Goal: Task Accomplishment & Management: Use online tool/utility

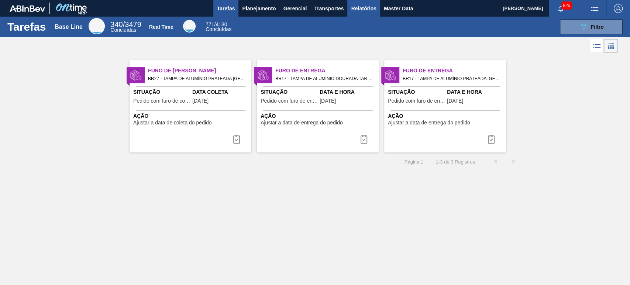
click at [363, 13] on button "Relatórios" at bounding box center [363, 8] width 32 height 17
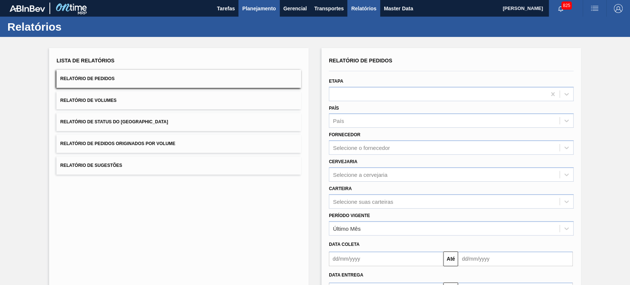
click at [263, 13] on span "Planejamento" at bounding box center [259, 8] width 34 height 9
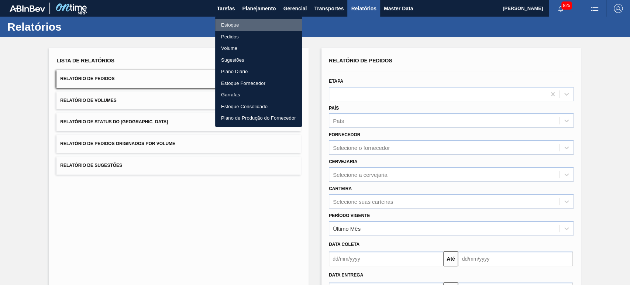
click at [234, 25] on li "Estoque" at bounding box center [258, 25] width 87 height 12
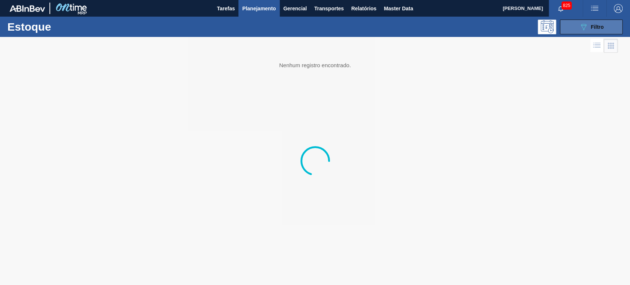
click at [589, 27] on div "089F7B8B-B2A5-4AFE-B5C0-19BA573D28AC Filtro" at bounding box center [591, 27] width 25 height 9
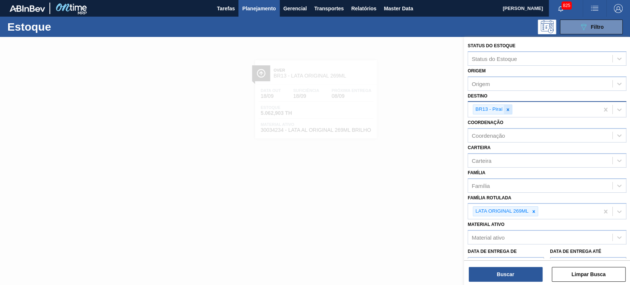
click at [505, 107] on icon at bounding box center [507, 109] width 5 height 5
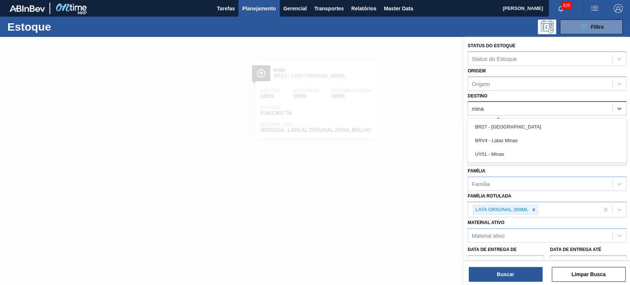
type input "minas"
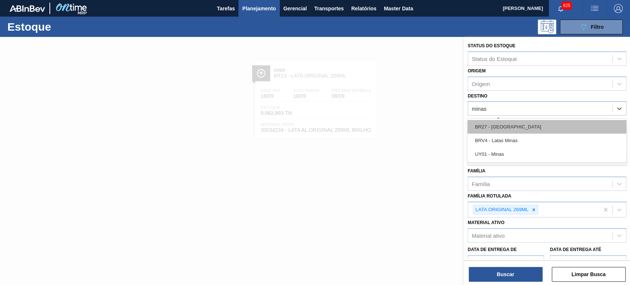
click at [505, 122] on div "BR27 - [GEOGRAPHIC_DATA]" at bounding box center [547, 127] width 159 height 14
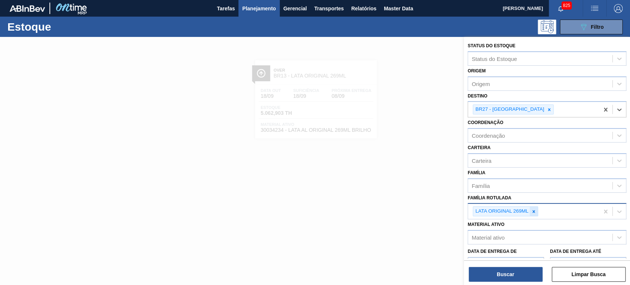
click at [536, 208] on div at bounding box center [534, 211] width 8 height 9
paste Rotulada "LATA BC 473ML MP"
type Rotulada "LATA BC 473ML MP"
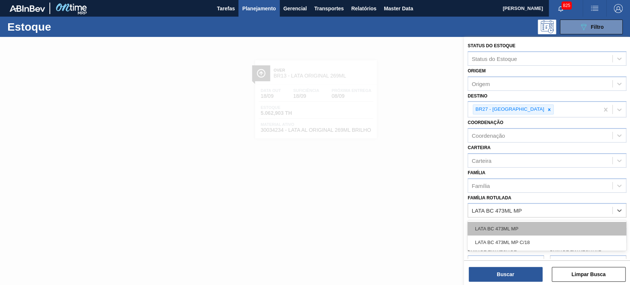
click at [519, 229] on div "LATA BC 473ML MP" at bounding box center [547, 229] width 159 height 14
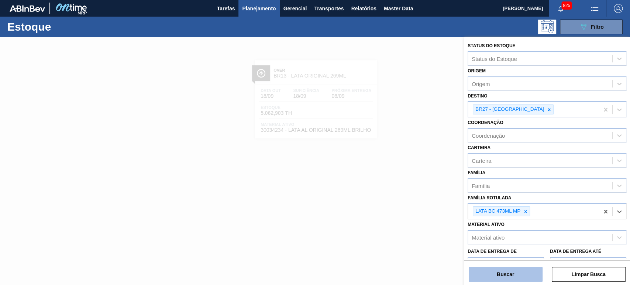
click at [514, 272] on button "Buscar" at bounding box center [506, 274] width 74 height 15
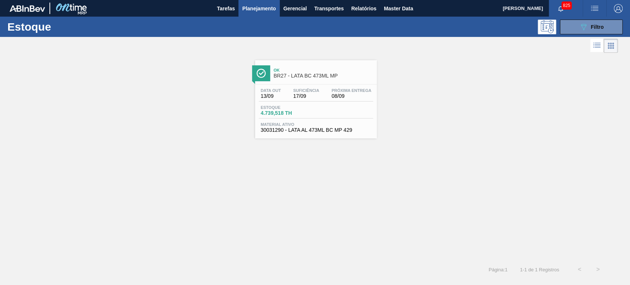
click at [331, 76] on span "BR27 - LATA BC 473ML MP" at bounding box center [324, 76] width 100 height 6
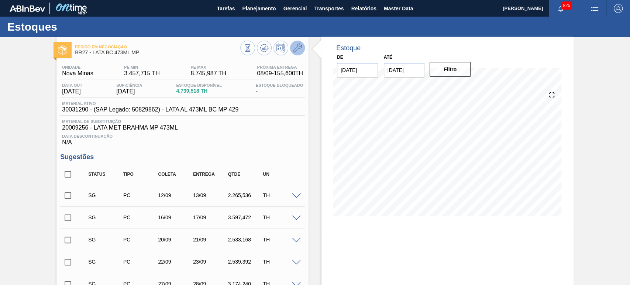
click at [295, 49] on icon at bounding box center [297, 48] width 9 height 9
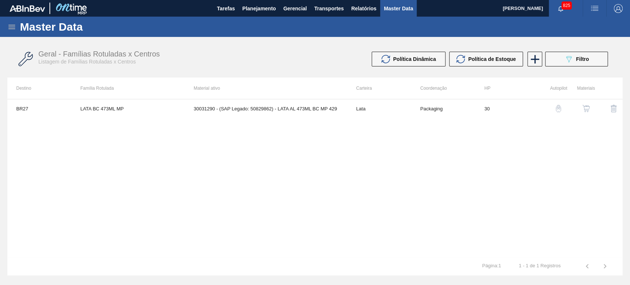
click at [583, 107] on img "button" at bounding box center [585, 108] width 7 height 7
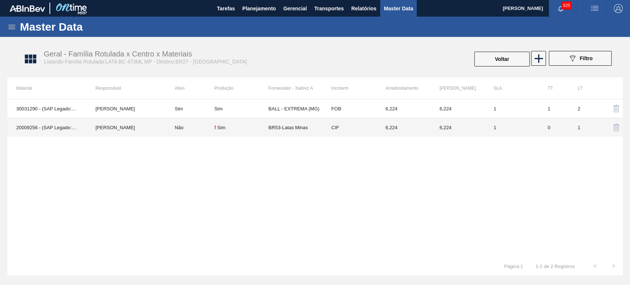
click at [191, 126] on td "Não" at bounding box center [190, 127] width 48 height 19
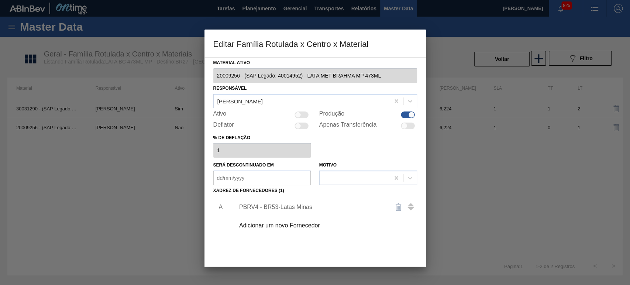
drag, startPoint x: 146, startPoint y: 118, endPoint x: 155, endPoint y: 113, distance: 10.6
click at [145, 117] on div at bounding box center [315, 142] width 630 height 285
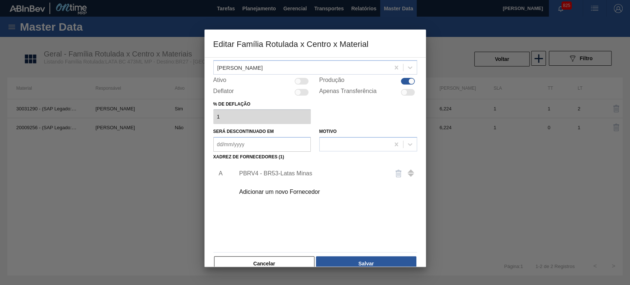
scroll to position [47, 0]
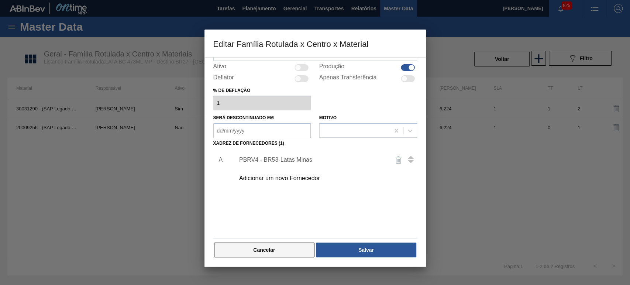
click at [270, 245] on button "Cancelar" at bounding box center [264, 250] width 101 height 15
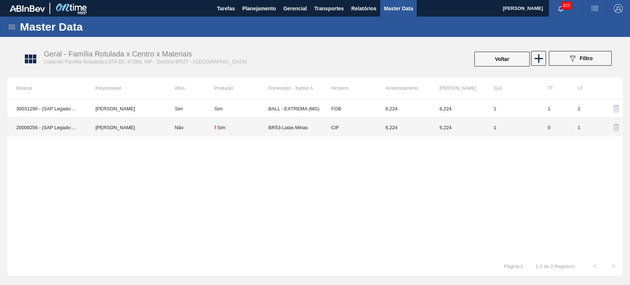
click at [187, 111] on td "Sim" at bounding box center [190, 108] width 48 height 19
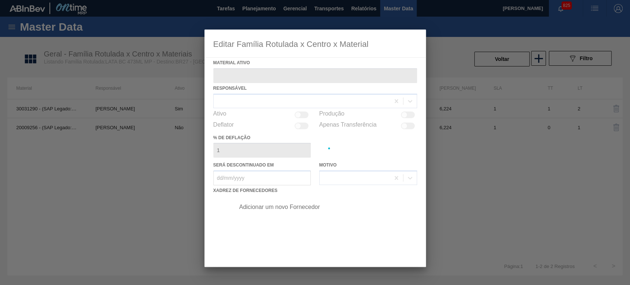
type ativo "30031290 - (SAP Legado: 50829862) - LATA AL 473ML BC MP 429"
checkbox input "true"
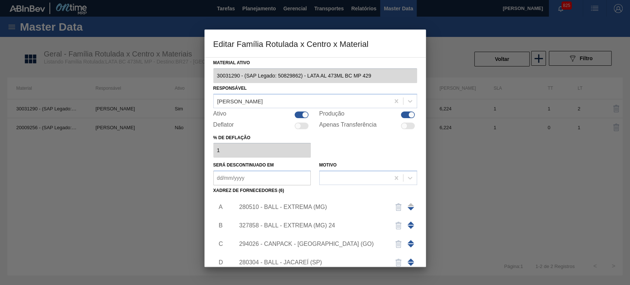
click at [299, 119] on div "Material ativo 30031290 - (SAP Legado: 50829862) - LATA AL 473ML BC MP 429 Resp…" at bounding box center [315, 182] width 204 height 248
click at [301, 116] on div at bounding box center [302, 114] width 14 height 7
checkbox input "false"
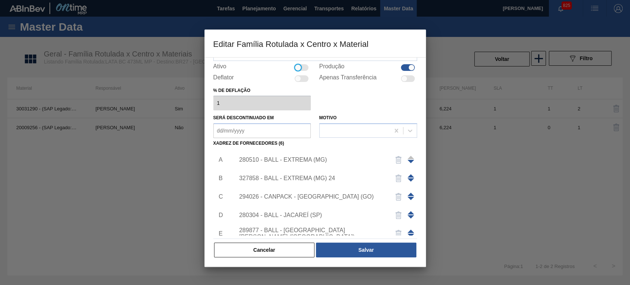
click at [360, 259] on div "Material ativo 30031290 - (SAP Legado: 50829862) - LATA AL 473ML BC MP 429 Resp…" at bounding box center [314, 162] width 221 height 210
click at [360, 255] on button "Salvar" at bounding box center [366, 250] width 100 height 15
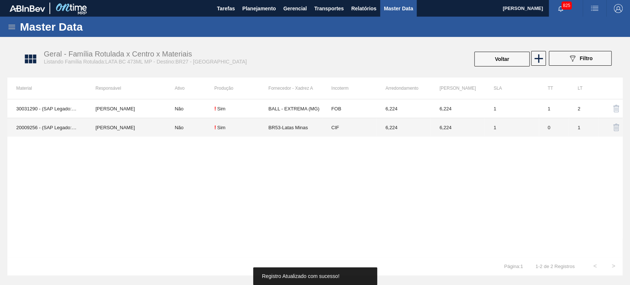
click at [219, 130] on td "! Sim" at bounding box center [241, 127] width 54 height 19
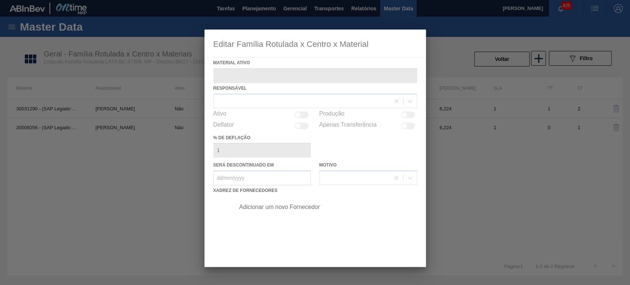
click at [301, 114] on div at bounding box center [314, 148] width 221 height 237
type ativo "20009256 - (SAP Legado: 40014952) - LATA MET BRAHMA MP 473ML"
checkbox input "true"
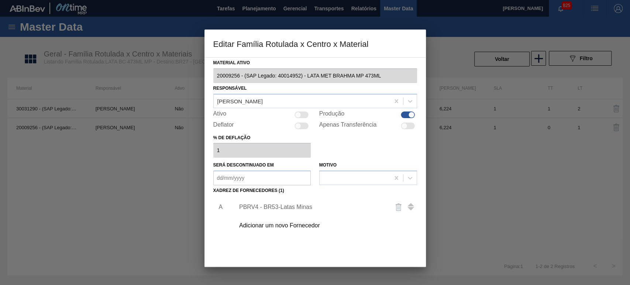
click at [301, 114] on div at bounding box center [302, 114] width 14 height 7
checkbox input "true"
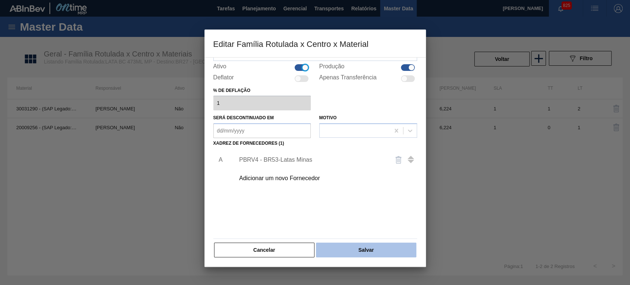
click at [351, 249] on button "Salvar" at bounding box center [366, 250] width 100 height 15
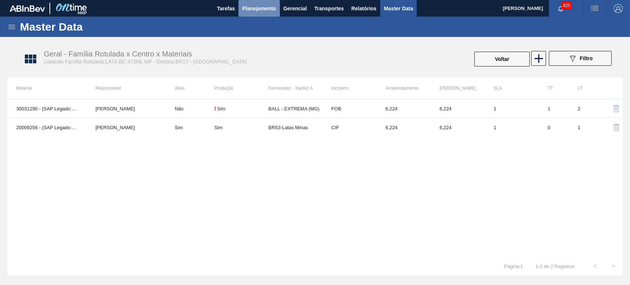
click at [261, 9] on span "Planejamento" at bounding box center [259, 8] width 34 height 9
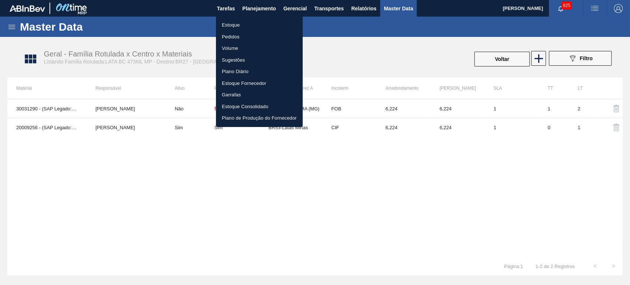
click at [229, 23] on li "Estoque" at bounding box center [259, 25] width 87 height 12
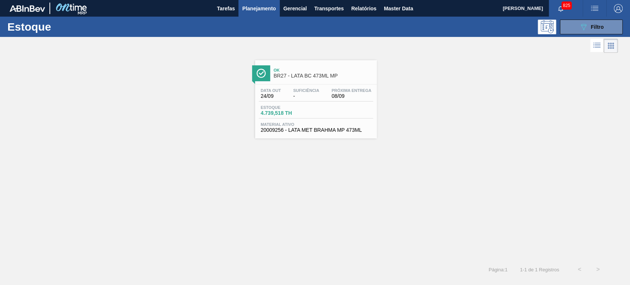
click at [312, 76] on span "BR27 - LATA BC 473ML MP" at bounding box center [324, 76] width 100 height 6
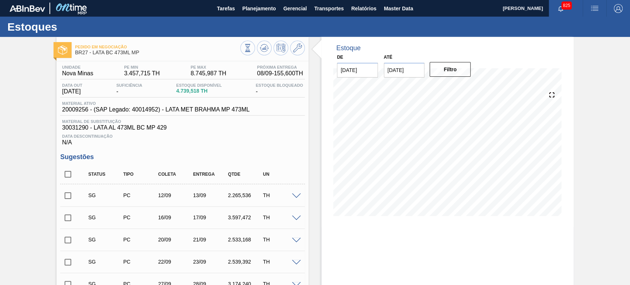
click at [593, 5] on img "button" at bounding box center [594, 8] width 9 height 9
click at [574, 25] on li "Pedido Contingência" at bounding box center [591, 26] width 68 height 13
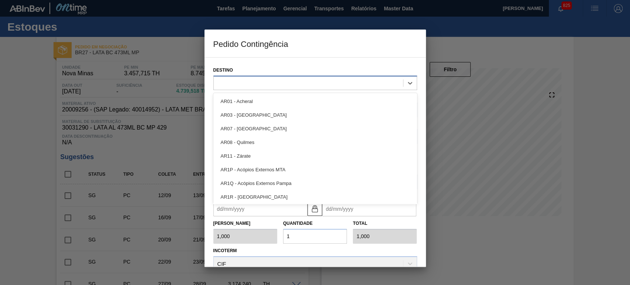
click at [303, 76] on div at bounding box center [315, 83] width 204 height 14
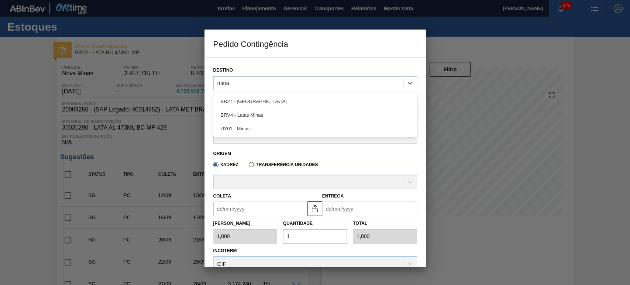
type input "minas"
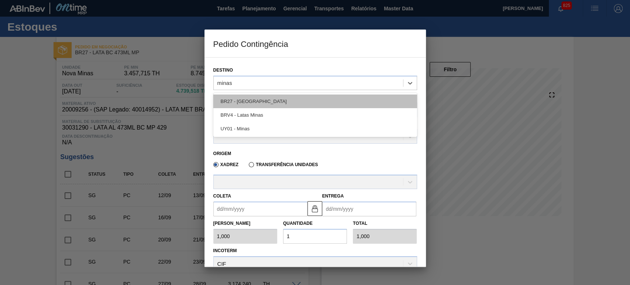
click at [274, 100] on div "BR27 - [GEOGRAPHIC_DATA]" at bounding box center [315, 101] width 204 height 14
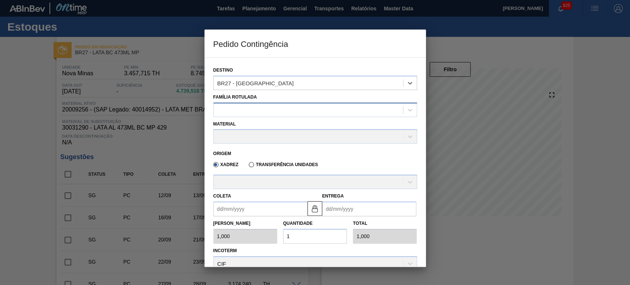
click at [261, 109] on div at bounding box center [308, 109] width 189 height 11
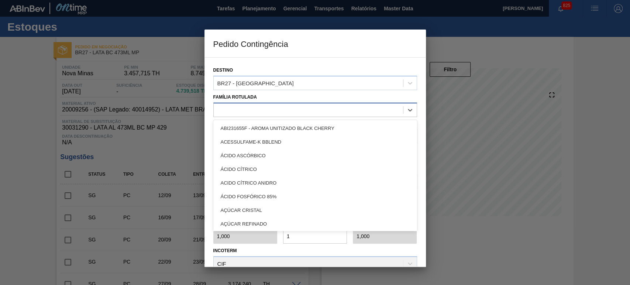
paste Rotulada "LATA BC 473ML MP"
type Rotulada "LATA BC 473ML MP"
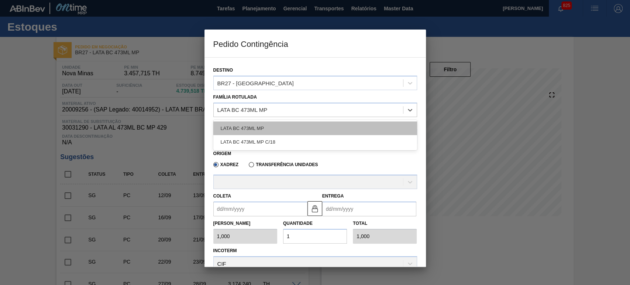
click at [261, 125] on div "LATA BC 473ML MP" at bounding box center [315, 128] width 204 height 14
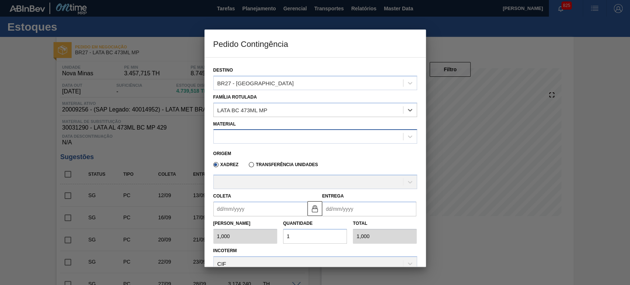
click at [254, 137] on div at bounding box center [308, 136] width 189 height 11
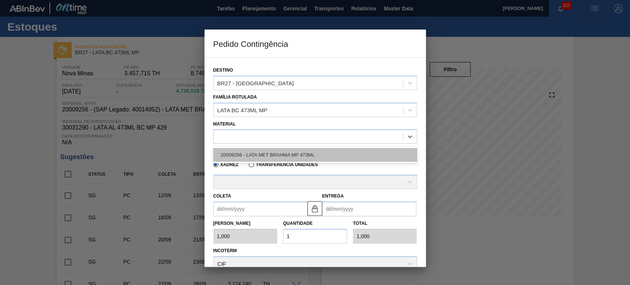
click at [258, 155] on div "20009256 - LATA MET BRAHMA MP 473ML" at bounding box center [315, 155] width 204 height 14
type input "6,224"
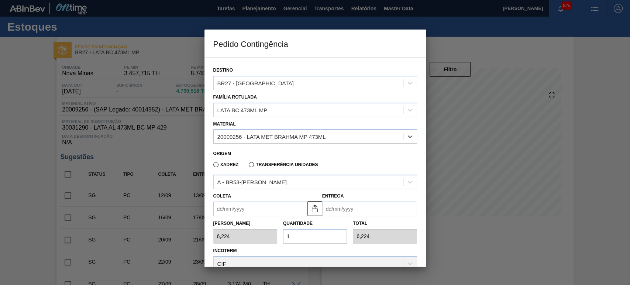
click at [250, 203] on input "Coleta" at bounding box center [260, 209] width 94 height 15
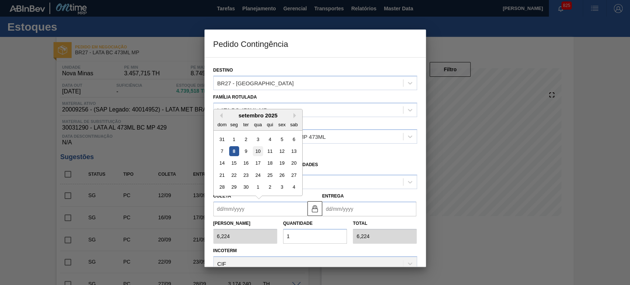
click at [259, 150] on div "10" at bounding box center [258, 151] width 10 height 10
type input "[DATE]"
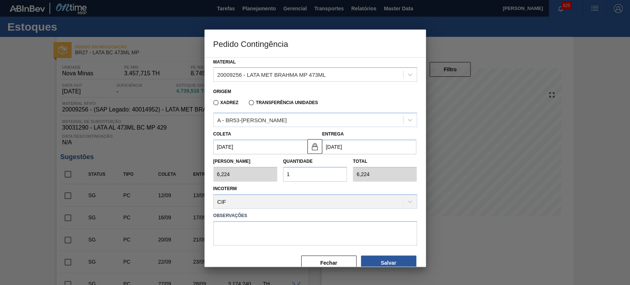
scroll to position [76, 0]
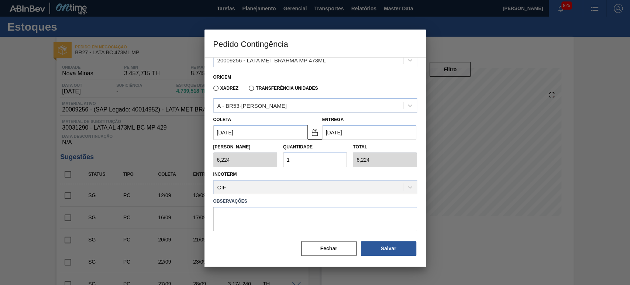
click at [266, 161] on div "Tam Lote 6,224 Quantidade 1 Total 6,224" at bounding box center [315, 153] width 210 height 27
type input "2"
type input "12,448"
type input "25"
type input "155,600"
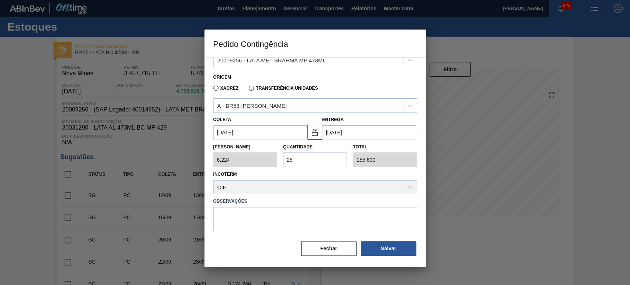
type input "25"
click at [313, 174] on div "Incoterm CIF" at bounding box center [315, 181] width 204 height 25
click at [298, 185] on div "Incoterm CIF" at bounding box center [315, 181] width 204 height 25
click at [399, 186] on div "Incoterm CIF" at bounding box center [315, 181] width 204 height 25
click at [378, 245] on button "Salvar" at bounding box center [388, 248] width 55 height 15
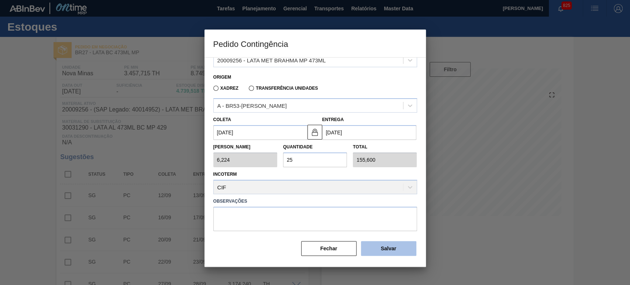
click at [378, 245] on button "Salvar" at bounding box center [388, 248] width 55 height 15
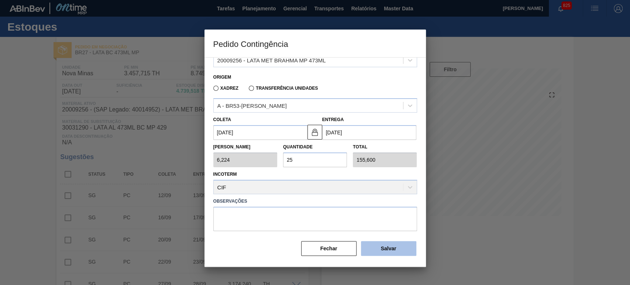
click at [378, 245] on button "Salvar" at bounding box center [388, 248] width 55 height 15
type input "1,000"
type input "1"
type input "1,000"
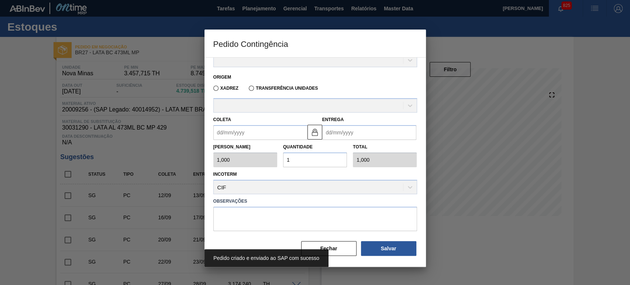
click at [376, 197] on label "Observações" at bounding box center [315, 201] width 204 height 11
click at [337, 250] on div "Pedido criado e enviado ao SAP com sucesso" at bounding box center [314, 258] width 221 height 18
click at [343, 232] on div "Destino Família Rotulada Material Origem Xadrez Transferência Unidades Coleta E…" at bounding box center [315, 120] width 204 height 274
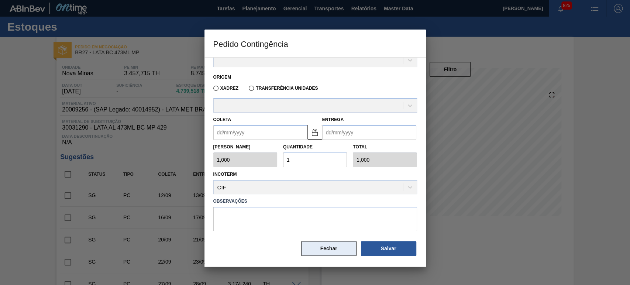
click at [341, 243] on button "Fechar" at bounding box center [328, 248] width 55 height 15
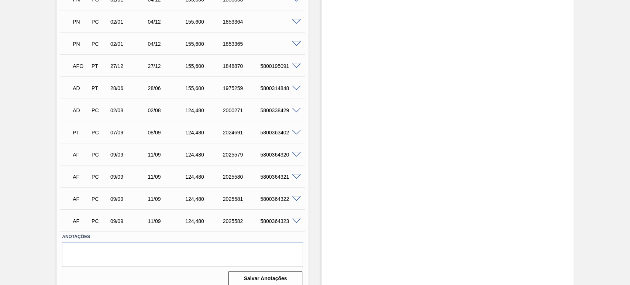
scroll to position [453, 0]
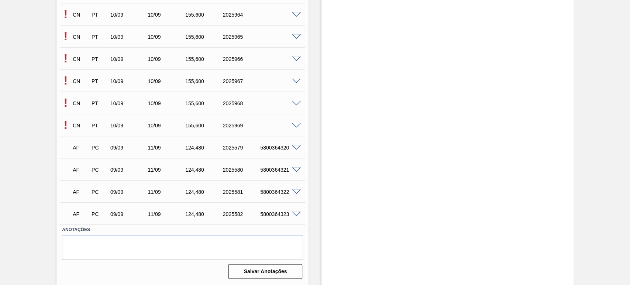
scroll to position [499, 0]
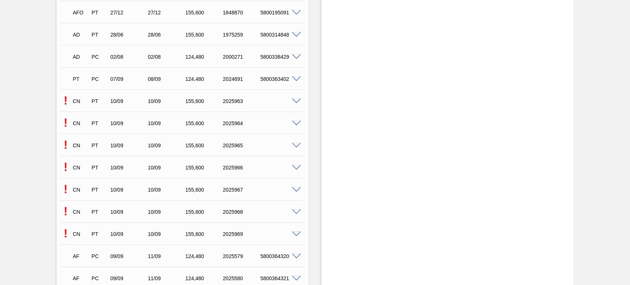
click at [294, 100] on span at bounding box center [296, 102] width 9 height 6
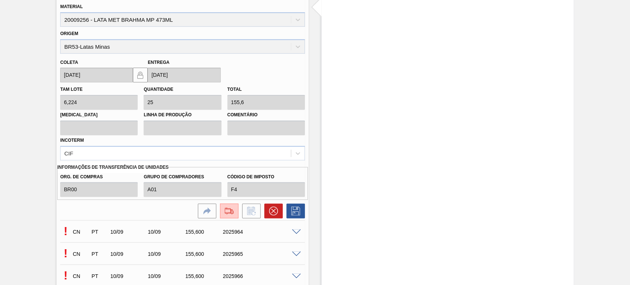
scroll to position [718, 0]
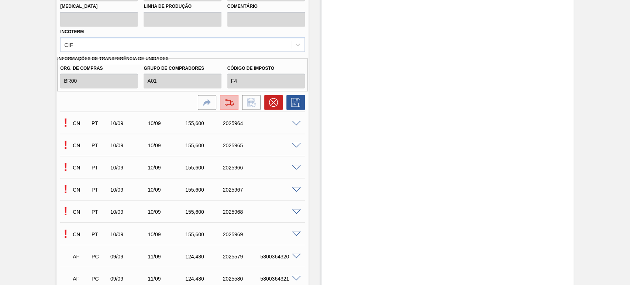
click at [226, 101] on img at bounding box center [229, 102] width 12 height 9
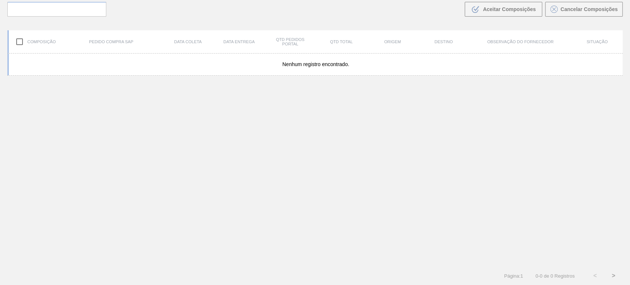
scroll to position [53, 0]
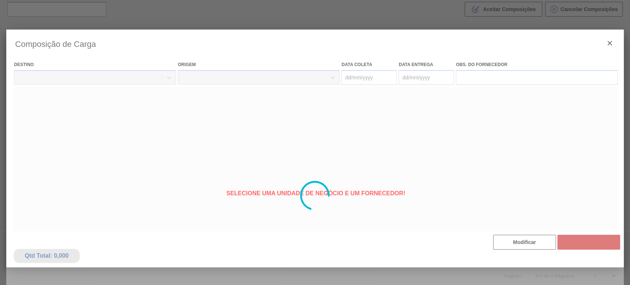
type coleta "[DATE]"
type entrega "[DATE]"
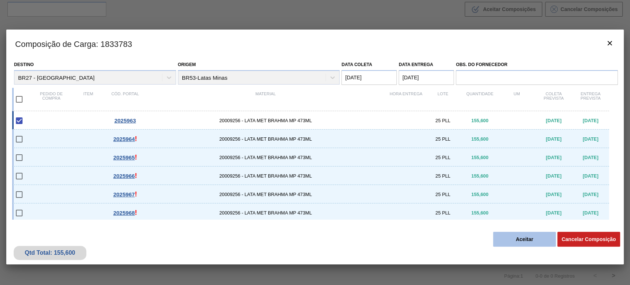
click at [521, 239] on button "Aceitar" at bounding box center [524, 239] width 63 height 15
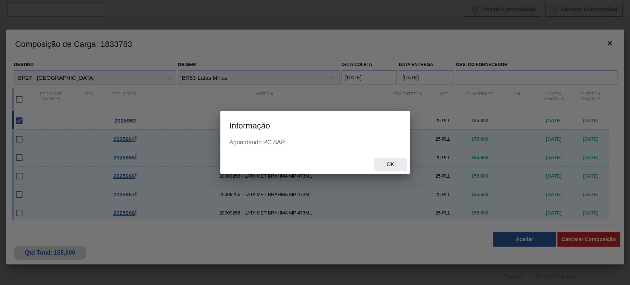
click at [388, 165] on span "Ok" at bounding box center [390, 164] width 19 height 6
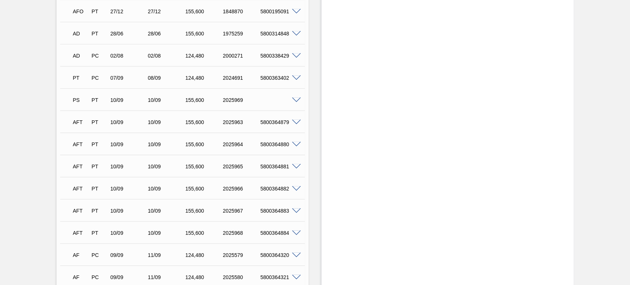
scroll to position [517, 0]
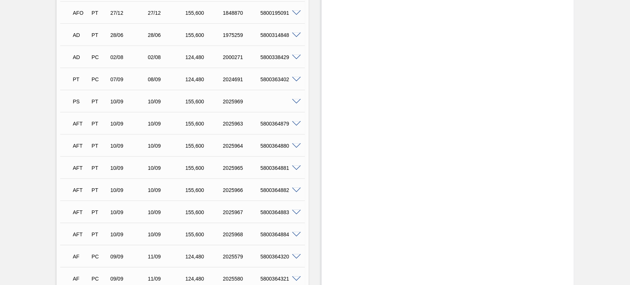
click at [294, 103] on span at bounding box center [296, 102] width 9 height 6
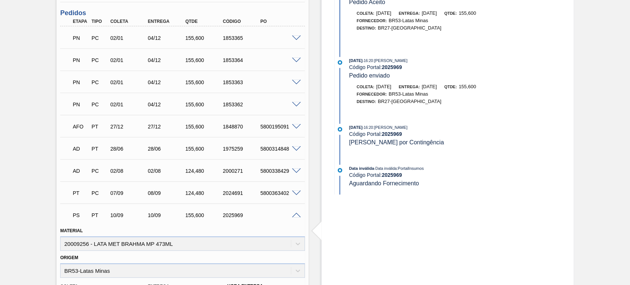
scroll to position [408, 0]
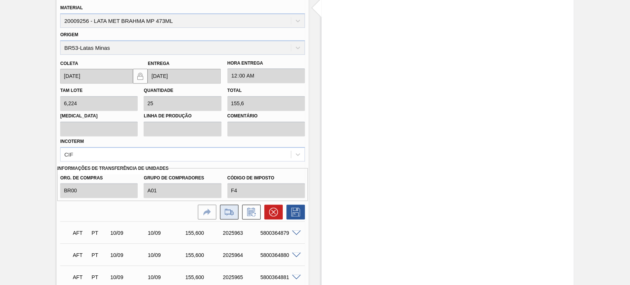
click at [225, 212] on icon at bounding box center [229, 211] width 12 height 9
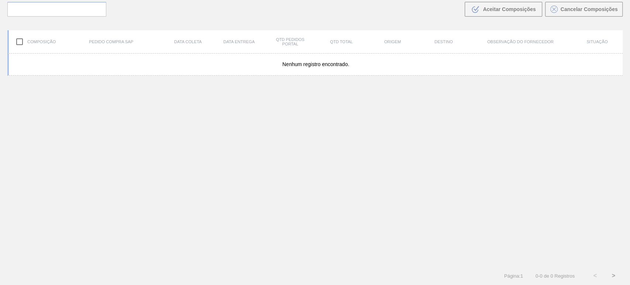
scroll to position [53, 0]
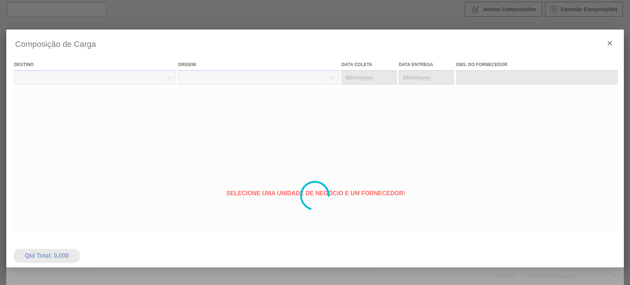
type coleta "[DATE]"
type entrega "[DATE]"
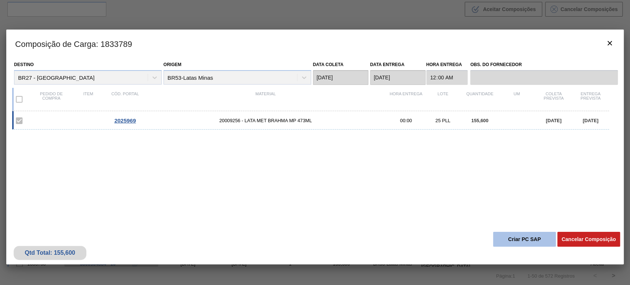
click at [529, 240] on button "Criar PC SAP" at bounding box center [524, 239] width 63 height 15
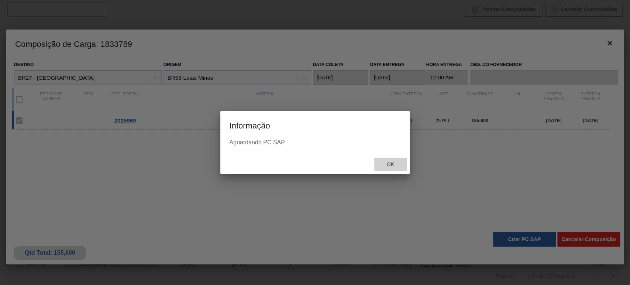
click at [395, 165] on span "Ok" at bounding box center [390, 164] width 19 height 6
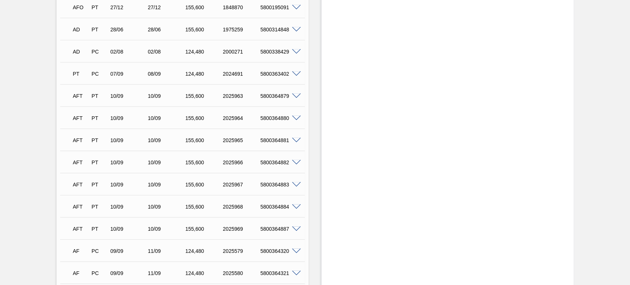
scroll to position [517, 0]
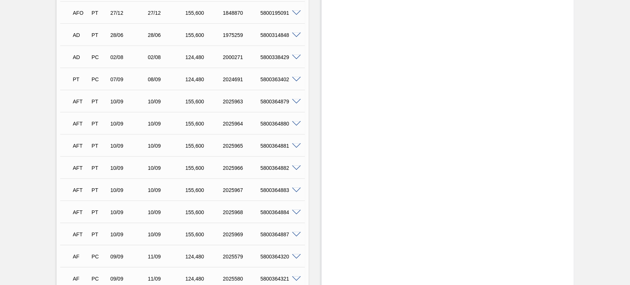
click at [272, 234] on div "5800364887" at bounding box center [279, 234] width 42 height 6
copy div "5800364887"
click at [274, 213] on div "5800364884" at bounding box center [279, 212] width 42 height 6
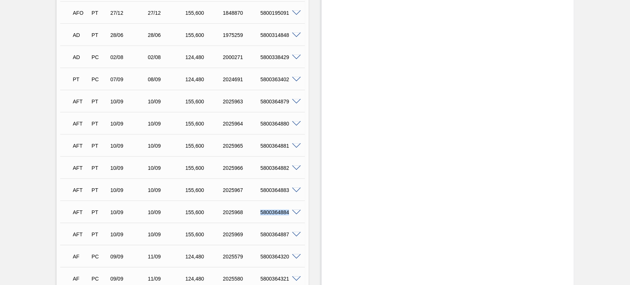
copy div "5800364884"
click at [277, 192] on div "5800364883" at bounding box center [279, 190] width 42 height 6
copy div "5800364883"
click at [277, 169] on div "5800364882" at bounding box center [279, 168] width 42 height 6
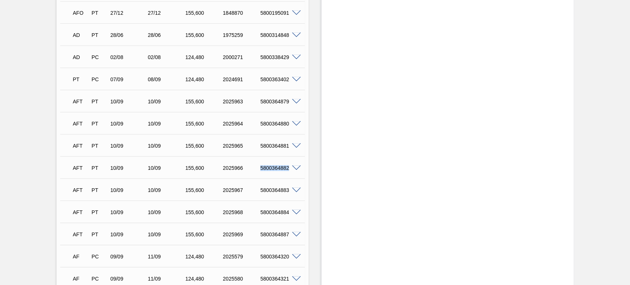
click at [277, 169] on div "5800364882" at bounding box center [279, 168] width 42 height 6
copy div "5800364882"
click at [274, 144] on div "5800364881" at bounding box center [279, 146] width 42 height 6
copy div "5800364881"
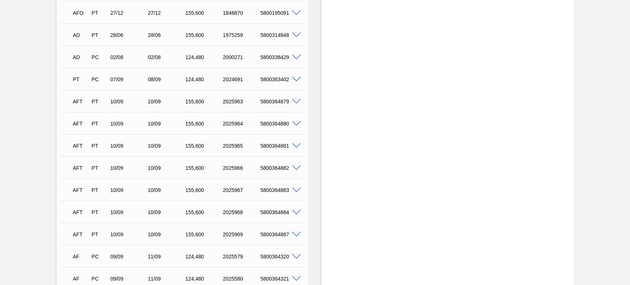
click at [277, 126] on div "5800364880" at bounding box center [279, 124] width 42 height 6
copy div "5800364880"
click at [276, 105] on div "AFT PT 10/09 10/09 155,600 2025963 5800364879" at bounding box center [180, 100] width 225 height 15
click at [276, 102] on div "5800364879" at bounding box center [279, 102] width 42 height 6
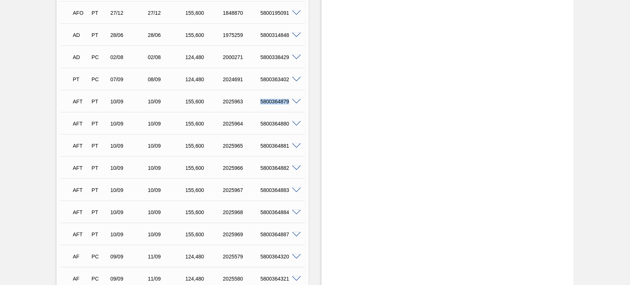
click at [276, 101] on div "5800364879" at bounding box center [279, 102] width 42 height 6
copy div "5800364879"
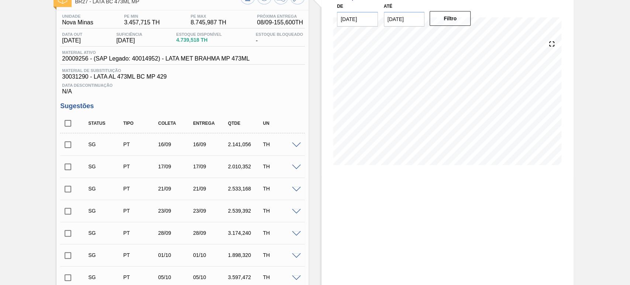
scroll to position [0, 0]
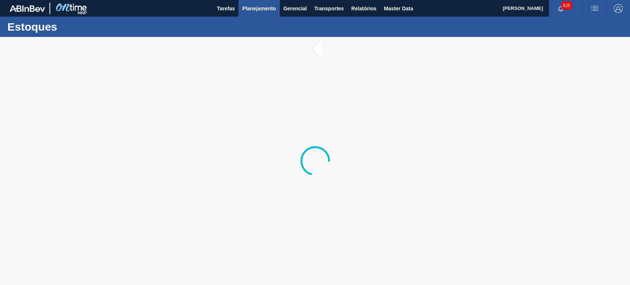
click at [269, 14] on button "Planejamento" at bounding box center [258, 8] width 41 height 17
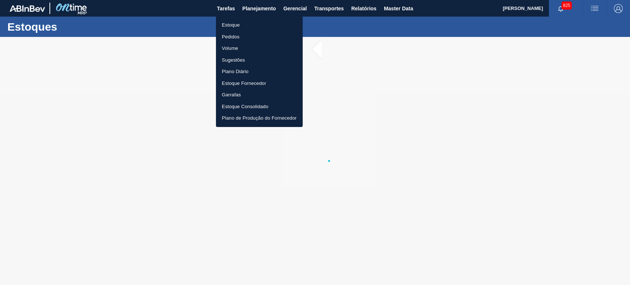
click at [235, 48] on li "Volume" at bounding box center [259, 48] width 87 height 12
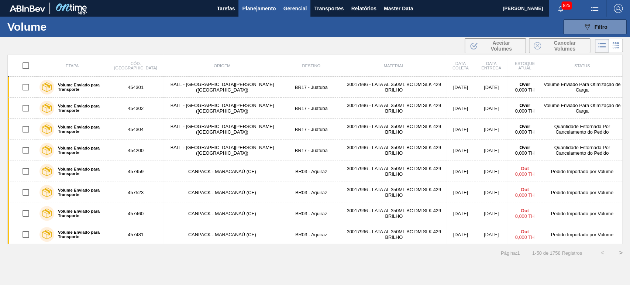
click at [298, 12] on span "Gerencial" at bounding box center [295, 8] width 24 height 9
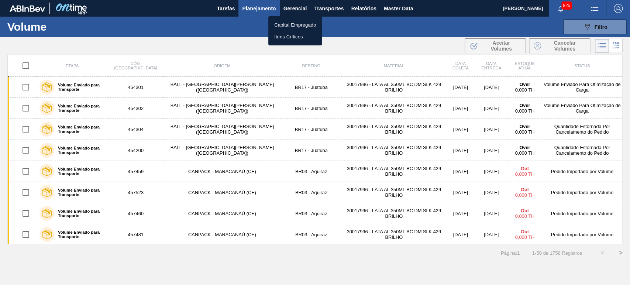
click at [346, 7] on div at bounding box center [315, 142] width 630 height 285
click at [337, 0] on body "Tarefas Planejamento Gerencial Transportes Relatórios Master Data [PERSON_NAME]…" at bounding box center [315, 0] width 630 height 0
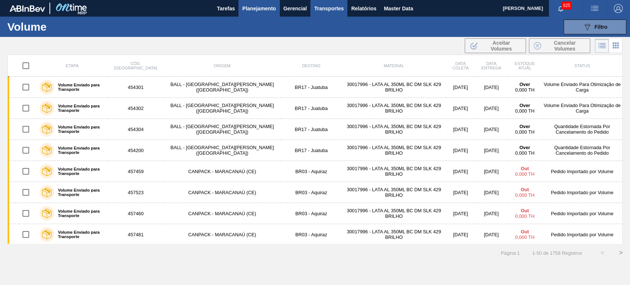
click at [332, 10] on span "Transportes" at bounding box center [329, 8] width 30 height 9
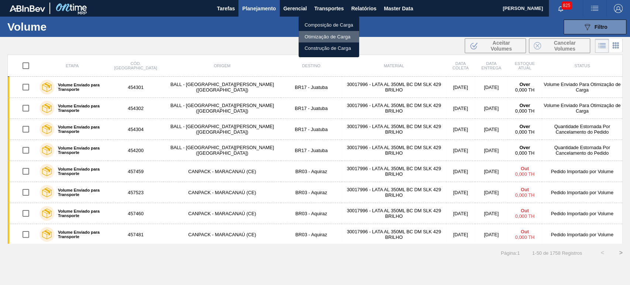
click at [321, 37] on li "Otimização de Carga" at bounding box center [329, 37] width 61 height 12
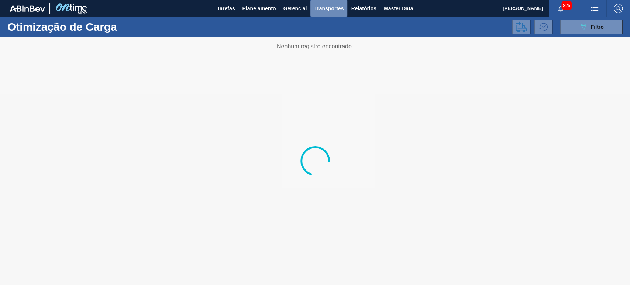
click at [330, 8] on span "Transportes" at bounding box center [329, 8] width 30 height 9
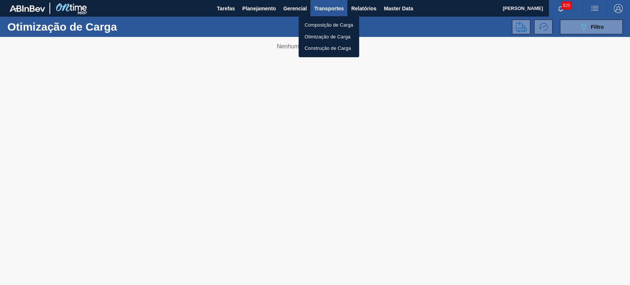
click at [328, 25] on li "Composição de Carga" at bounding box center [329, 25] width 61 height 12
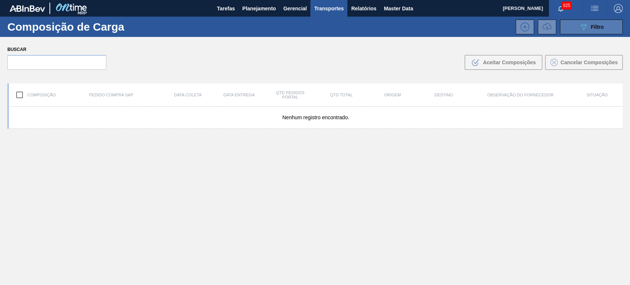
click at [591, 28] on span "Filtro" at bounding box center [597, 27] width 13 height 6
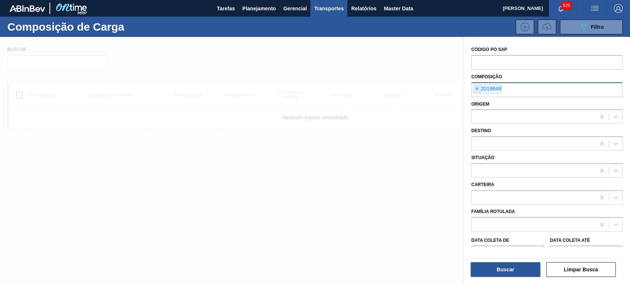
click at [480, 89] on span "×" at bounding box center [477, 89] width 7 height 9
click at [492, 142] on div at bounding box center [534, 143] width 124 height 11
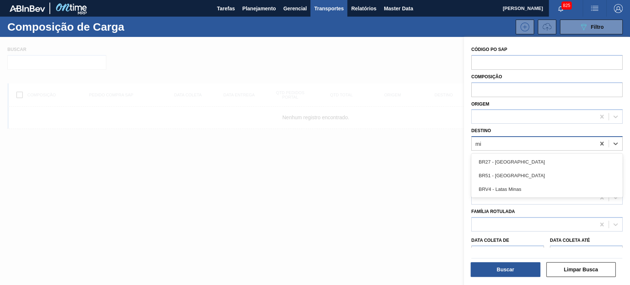
type input "min"
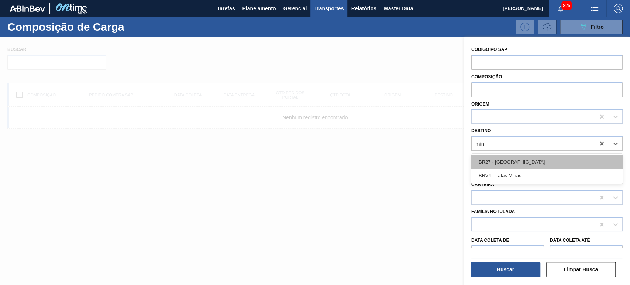
click at [517, 161] on div "BR27 - [GEOGRAPHIC_DATA]" at bounding box center [546, 162] width 151 height 14
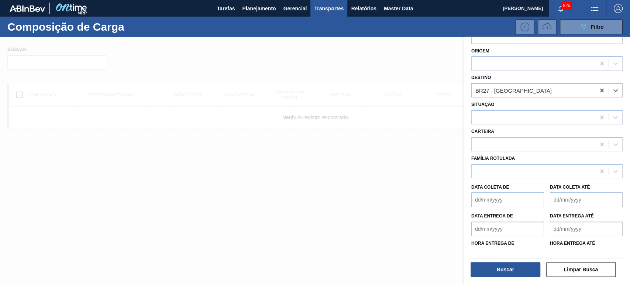
scroll to position [69, 0]
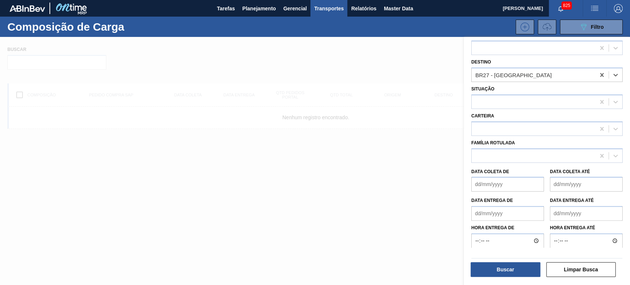
click at [496, 147] on div "Família Rotulada" at bounding box center [546, 150] width 151 height 25
click at [499, 155] on div at bounding box center [534, 155] width 124 height 11
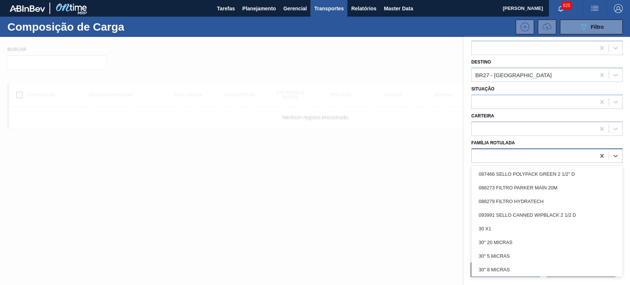
paste Rotulada "LATA BC 473ML MP"
type Rotulada "LATA BC 473ML MP"
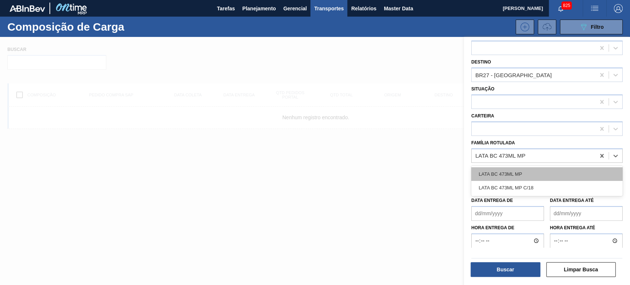
click at [511, 174] on div "LATA BC 473ML MP" at bounding box center [546, 174] width 151 height 14
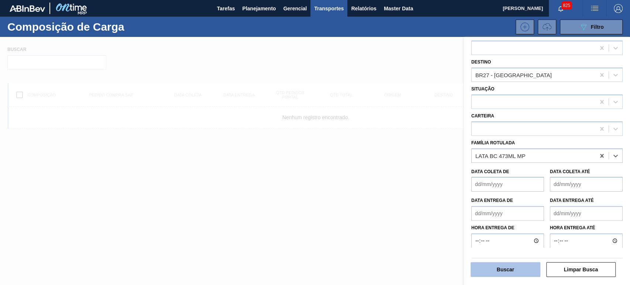
click at [505, 268] on button "Buscar" at bounding box center [506, 269] width 70 height 15
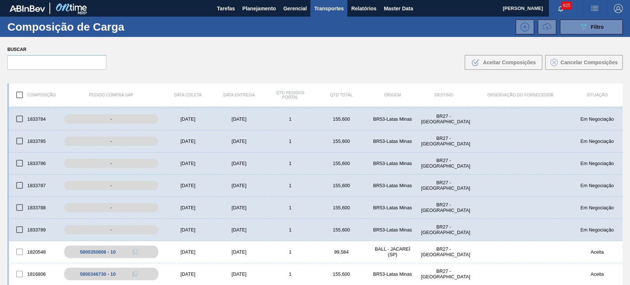
scroll to position [0, 0]
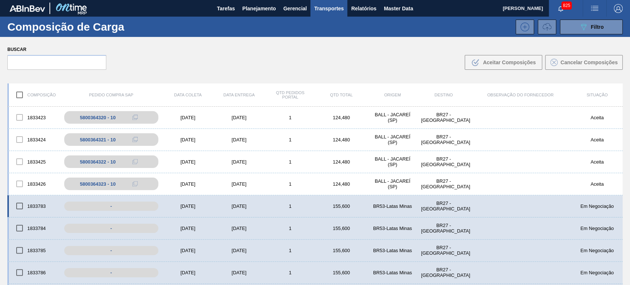
click at [19, 207] on input "checkbox" at bounding box center [20, 206] width 16 height 16
checkbox input "true"
click at [19, 221] on input "checkbox" at bounding box center [20, 228] width 16 height 16
checkbox input "true"
click at [21, 244] on input "checkbox" at bounding box center [20, 251] width 16 height 16
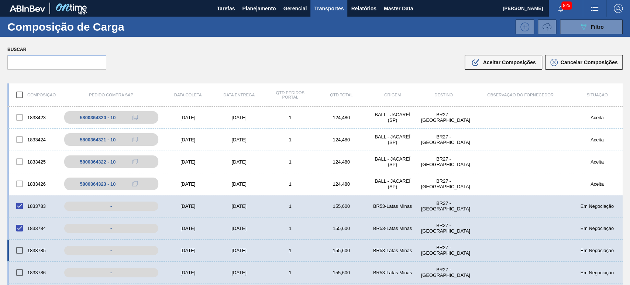
checkbox input "true"
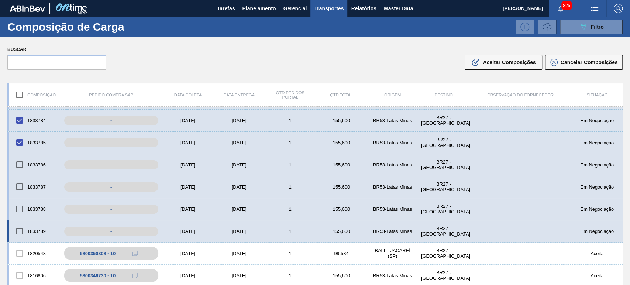
scroll to position [109, 0]
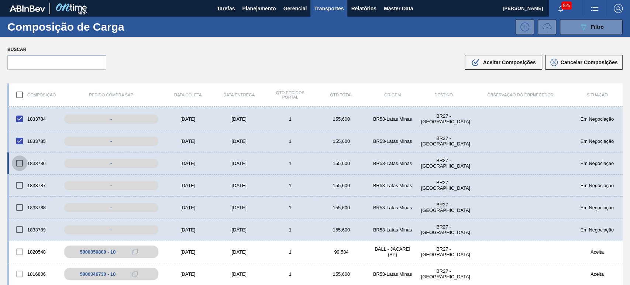
click at [21, 164] on input "checkbox" at bounding box center [20, 163] width 16 height 16
checkbox input "true"
click at [22, 185] on input "checkbox" at bounding box center [20, 186] width 16 height 16
checkbox input "true"
click at [18, 209] on input "checkbox" at bounding box center [20, 208] width 16 height 16
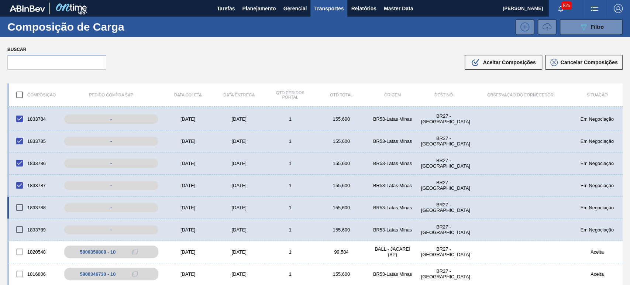
checkbox input "true"
click at [20, 225] on input "checkbox" at bounding box center [20, 230] width 16 height 16
checkbox input "true"
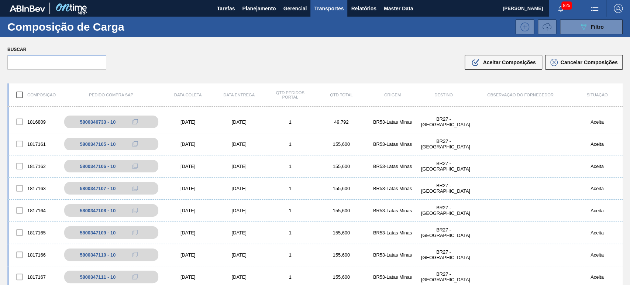
scroll to position [0, 0]
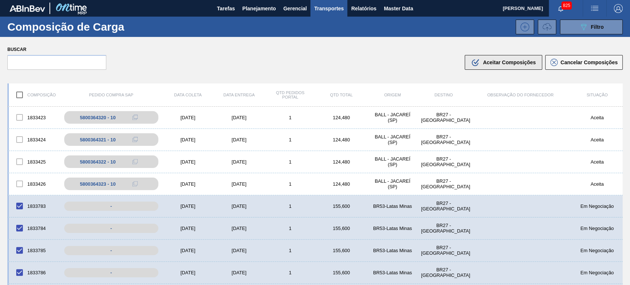
click at [501, 58] on div ".b{fill:var(--color-action-default)} Aceitar Composições" at bounding box center [503, 62] width 65 height 9
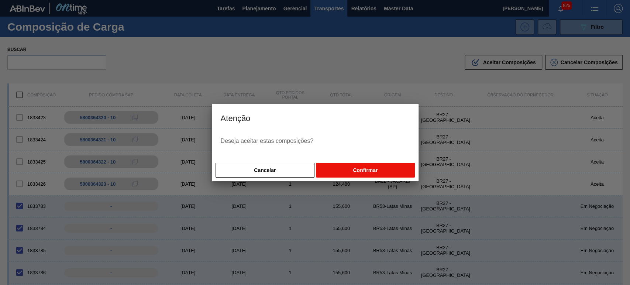
click at [363, 170] on button "Confirmar" at bounding box center [365, 170] width 99 height 15
checkbox input "false"
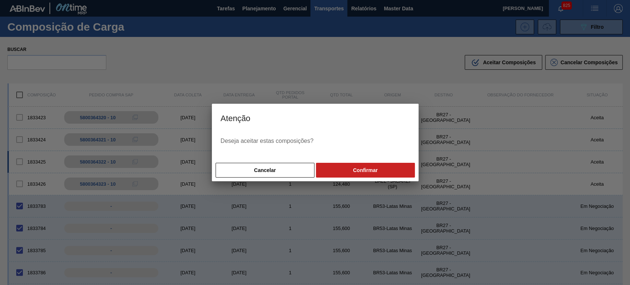
checkbox input "false"
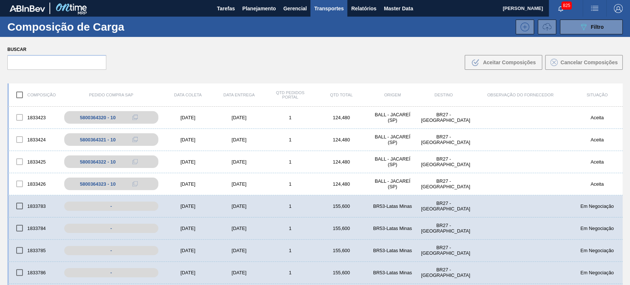
click at [245, 68] on div "Buscar .b{fill:var(--color-action-default)} Aceitar Composições Cancelar Compos…" at bounding box center [315, 57] width 630 height 40
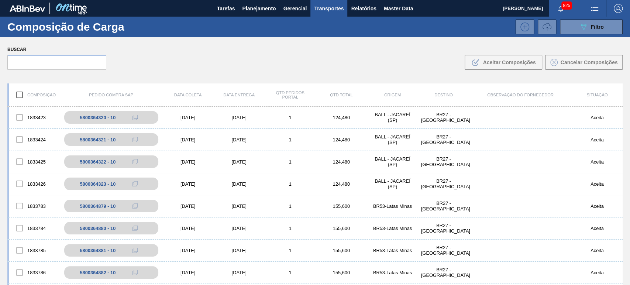
click at [327, 65] on div "Buscar .b{fill:var(--color-action-default)} Aceitar Composições Cancelar Compos…" at bounding box center [315, 57] width 630 height 40
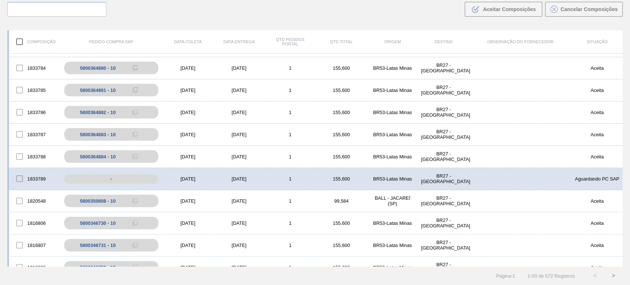
scroll to position [109, 0]
